Goal: Task Accomplishment & Management: Manage account settings

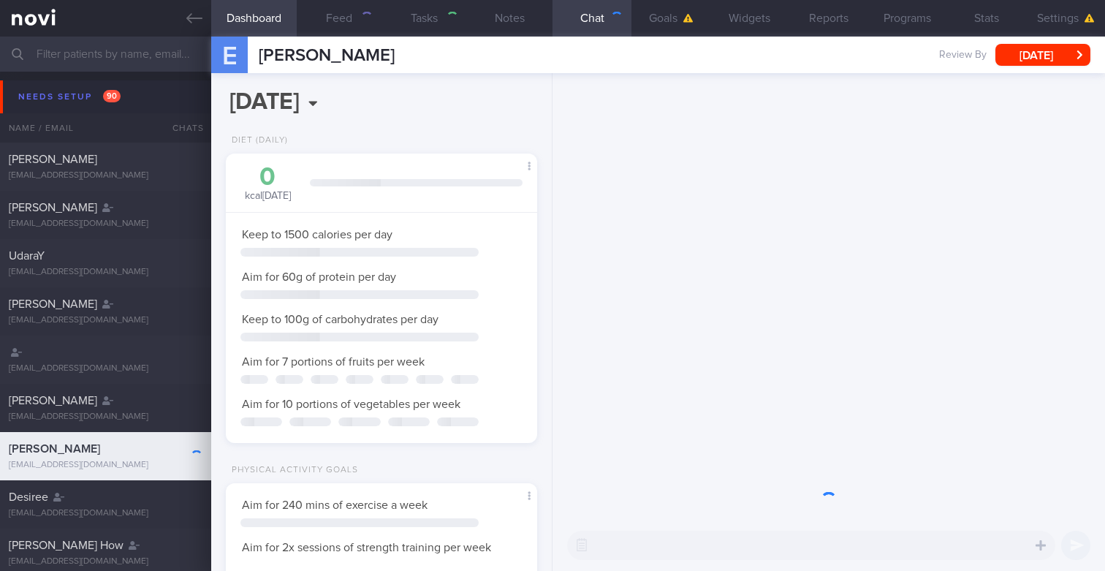
scroll to position [145, 291]
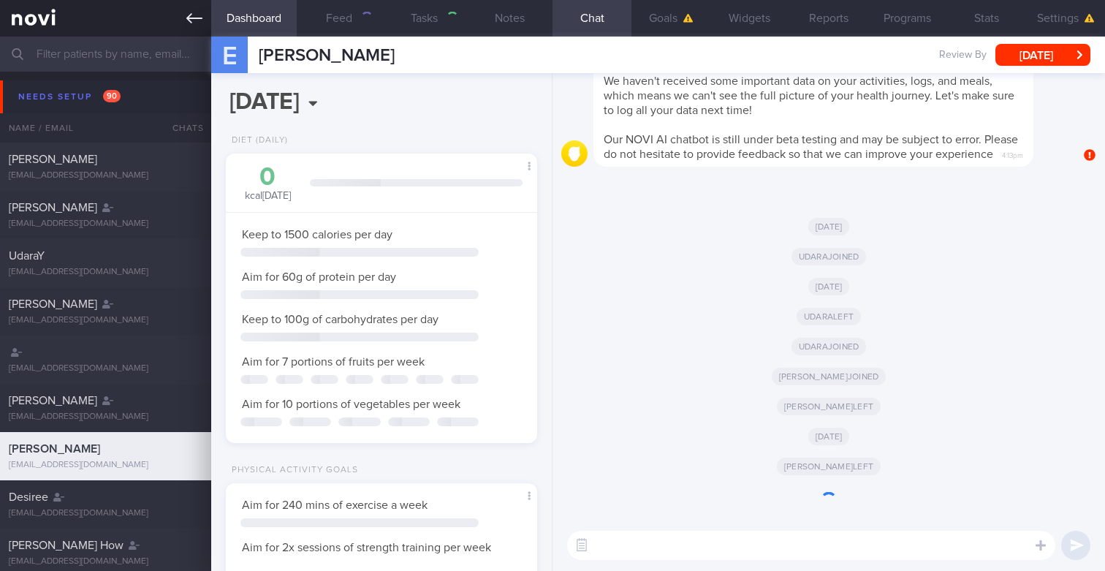
click at [198, 19] on icon at bounding box center [194, 18] width 16 height 16
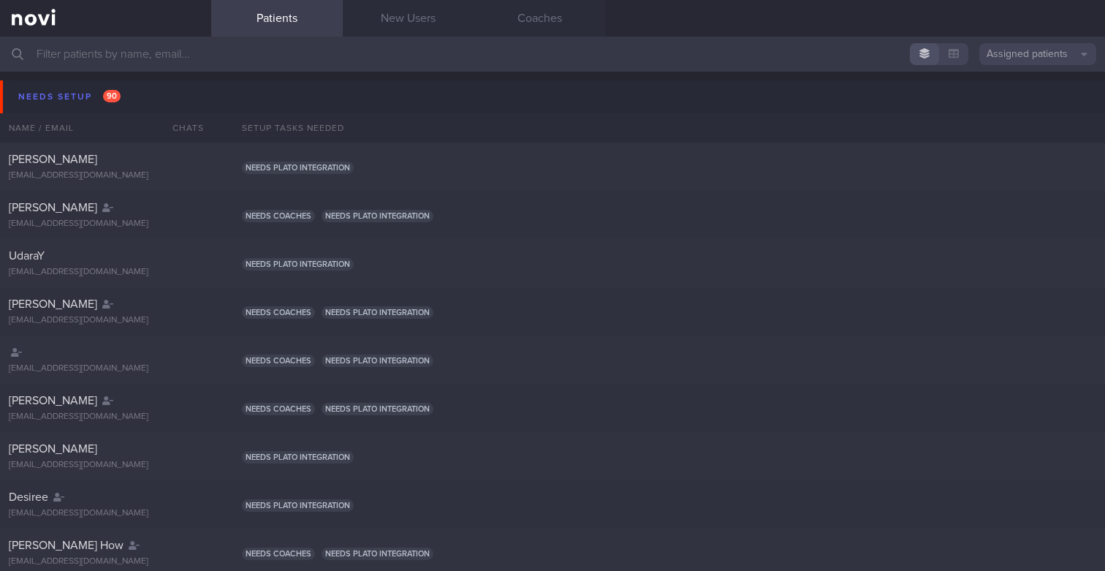
click at [1031, 38] on input "text" at bounding box center [552, 54] width 1105 height 35
click at [1031, 50] on button "Assigned patients" at bounding box center [1037, 54] width 117 height 22
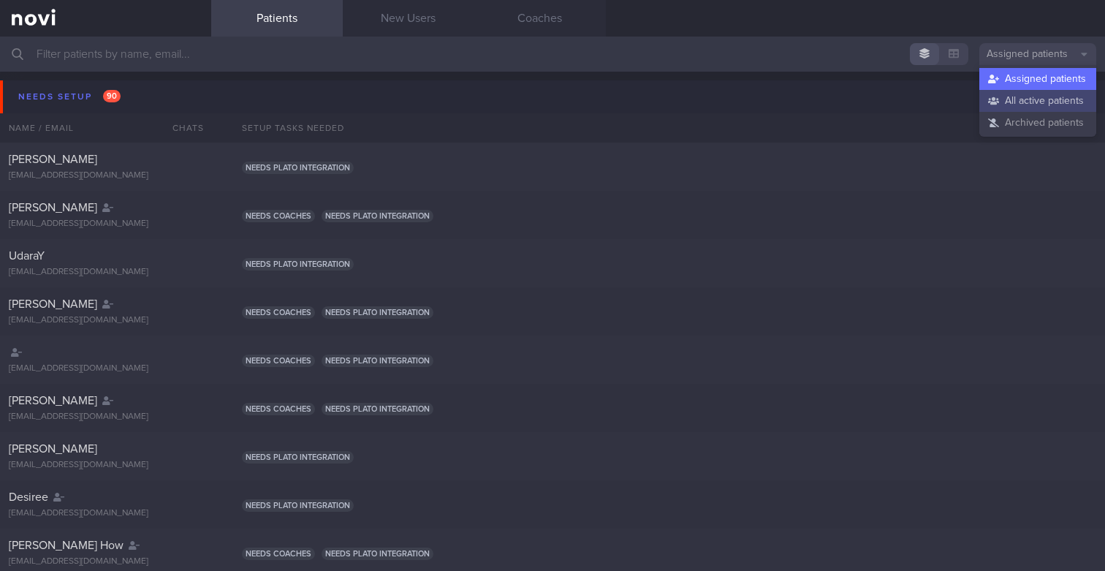
click at [1014, 98] on button "All active patients" at bounding box center [1037, 101] width 117 height 22
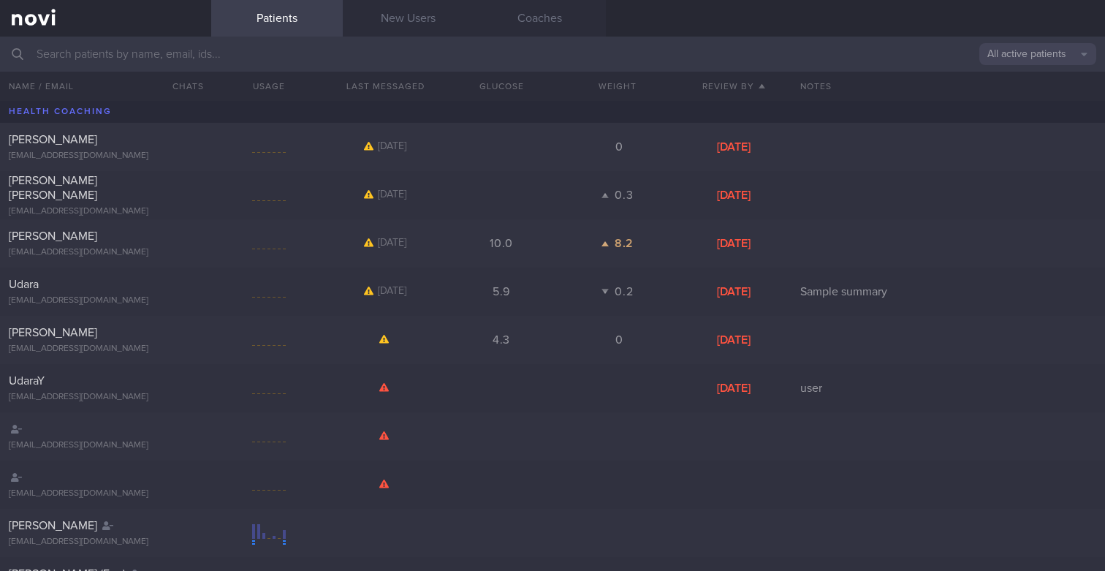
click at [553, 58] on input "text" at bounding box center [552, 54] width 1105 height 35
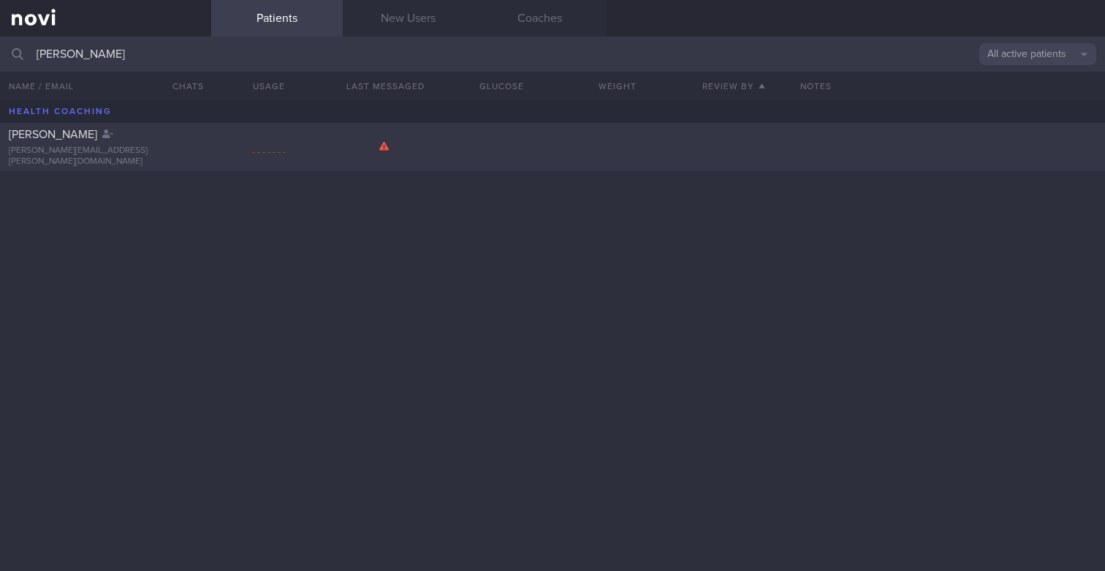
type input "[PERSON_NAME]"
click at [256, 145] on div at bounding box center [269, 147] width 34 height 18
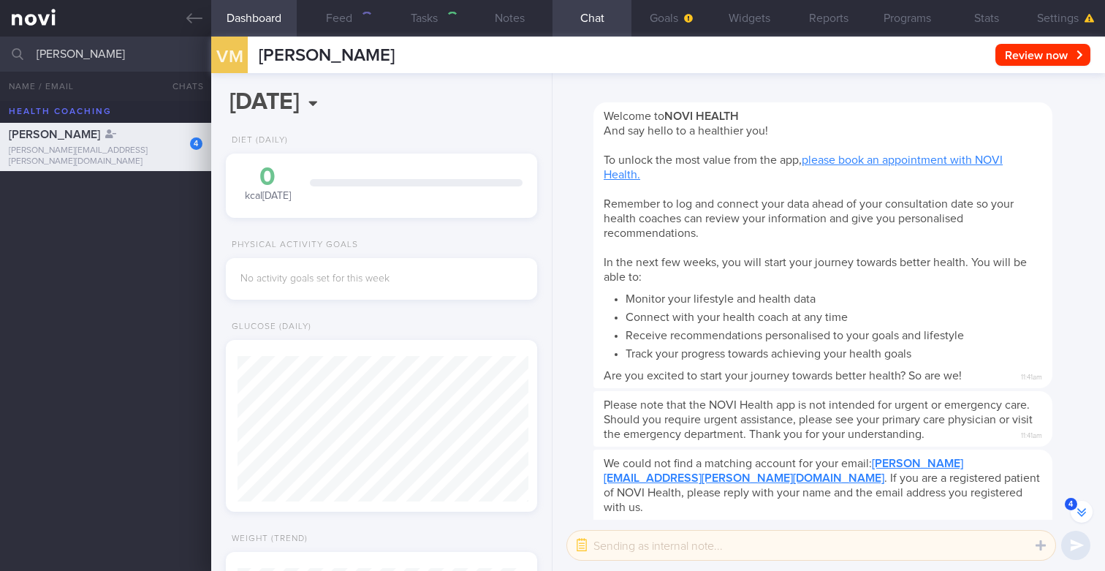
scroll to position [-190, 0]
click at [831, 14] on button "Reports" at bounding box center [828, 18] width 79 height 37
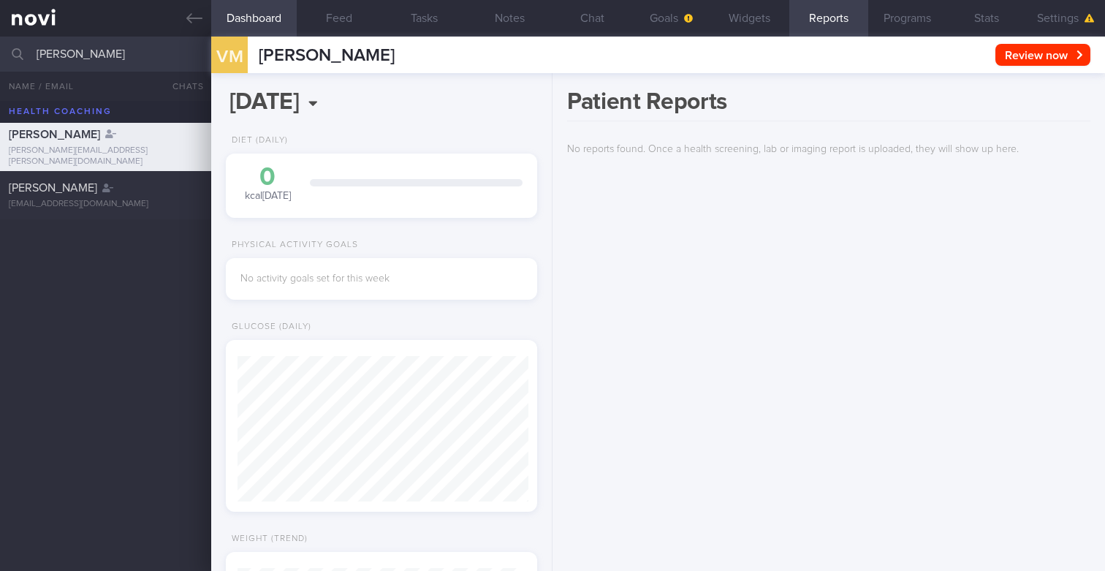
scroll to position [143, 285]
click at [143, 203] on div "[EMAIL_ADDRESS][DOMAIN_NAME]" at bounding box center [106, 204] width 194 height 11
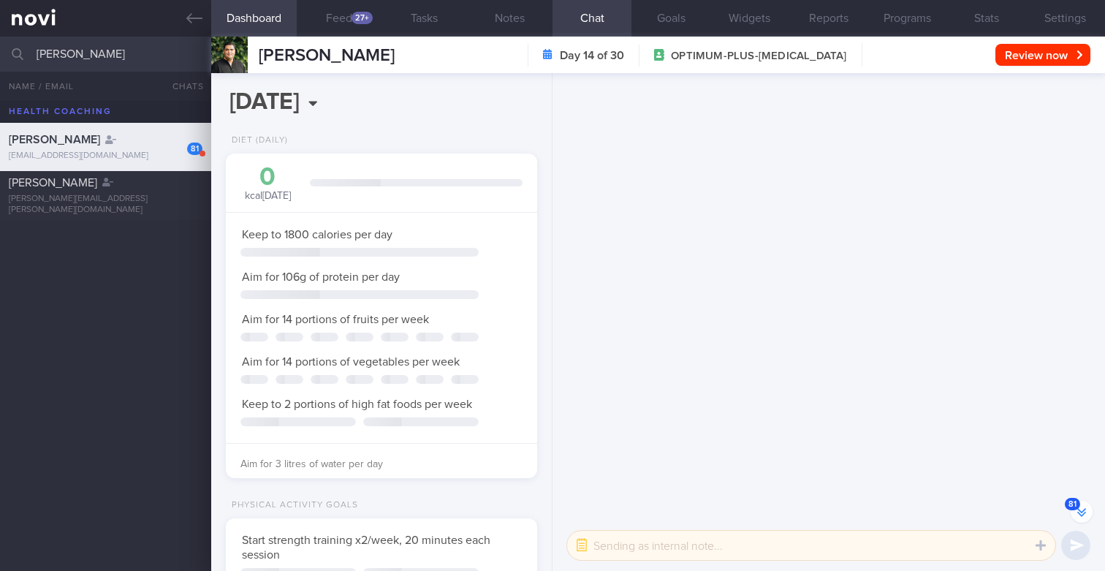
scroll to position [-9134, 0]
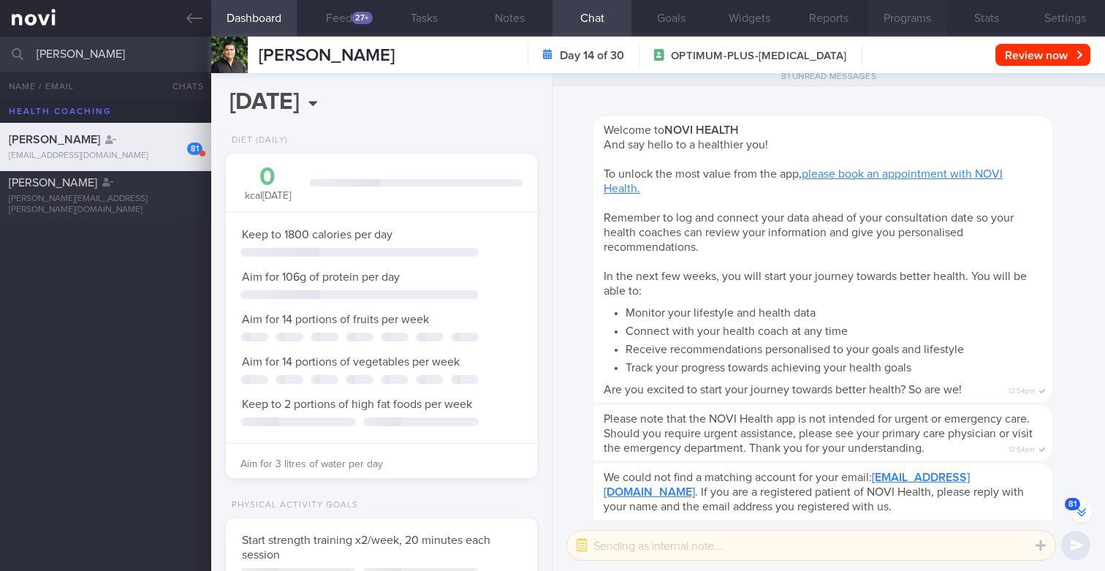
click at [906, 8] on button "Programs" at bounding box center [907, 18] width 79 height 37
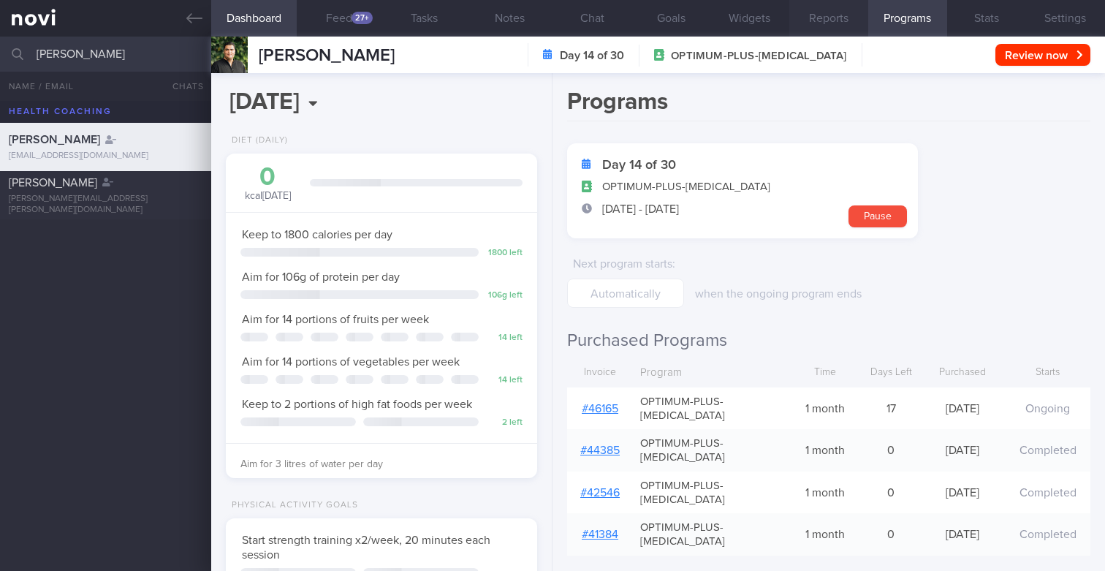
click at [815, 13] on button "Reports" at bounding box center [828, 18] width 79 height 37
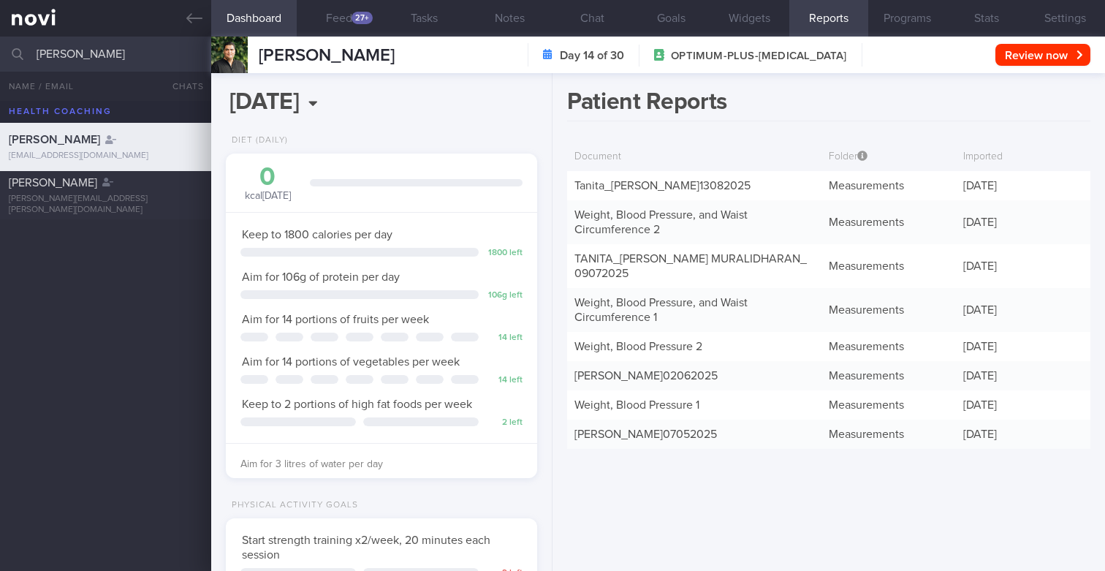
scroll to position [164, 285]
click at [751, 183] on link "Tanita_ [PERSON_NAME] 13082025" at bounding box center [662, 186] width 176 height 12
